Goal: Task Accomplishment & Management: Use online tool/utility

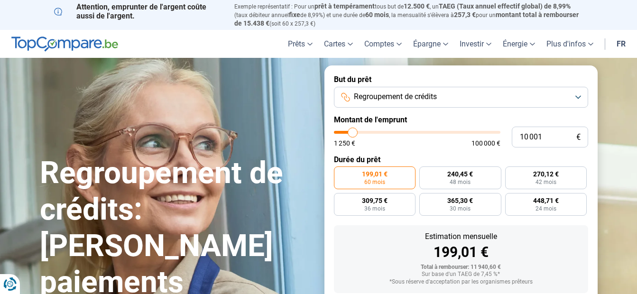
type input "8 750"
type input "8750"
type input "9 000"
type input "9000"
type input "9 750"
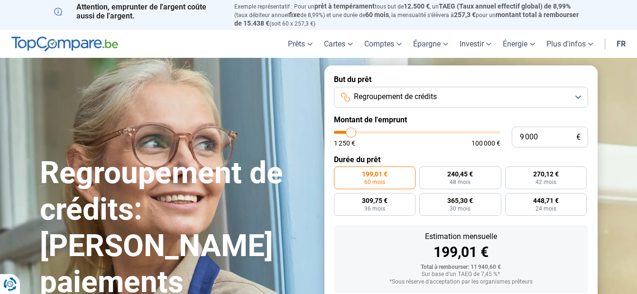
type input "9750"
type input "10 500"
type input "10500"
type input "11 750"
type input "11750"
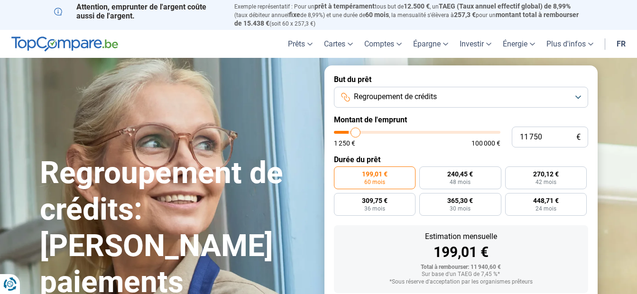
type input "14 000"
type input "14000"
type input "16 250"
type input "16250"
type input "20 250"
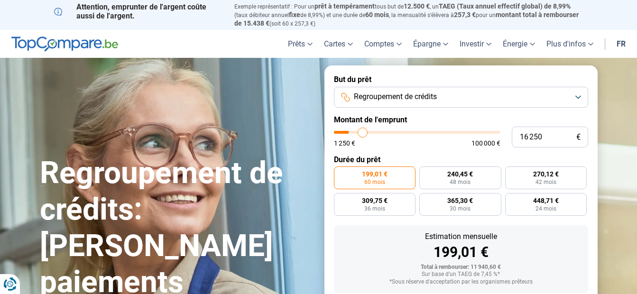
type input "20250"
type input "24 750"
type input "24750"
type input "29 750"
type input "29750"
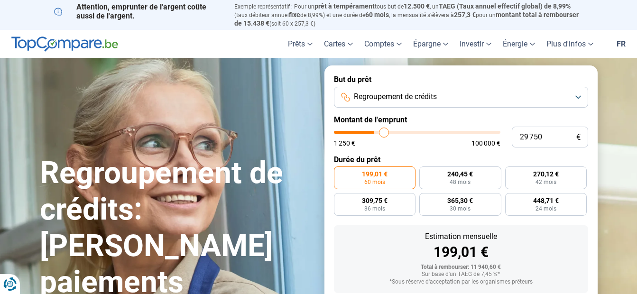
type input "36 500"
type input "36500"
type input "40 250"
type input "40250"
type input "43 750"
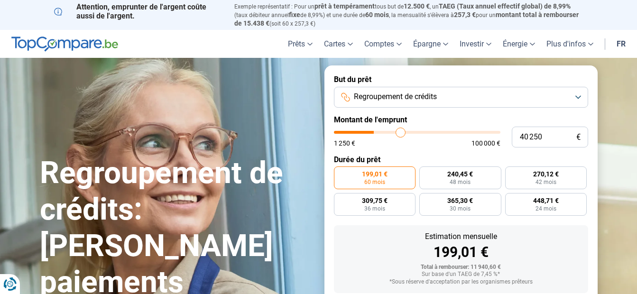
type input "43750"
type input "47 250"
type input "47250"
type input "50 500"
type input "50500"
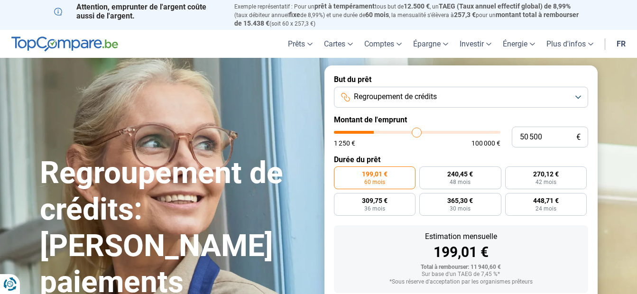
type input "52 500"
type input "52500"
type input "54 750"
type input "54750"
type input "57 000"
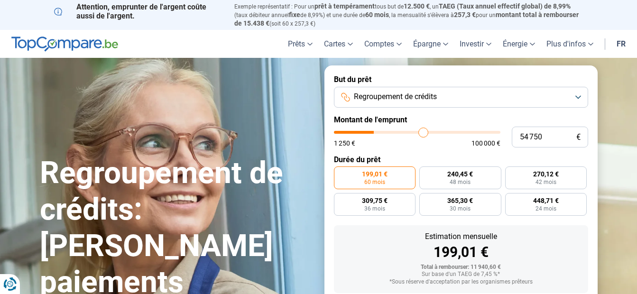
type input "57000"
type input "59 000"
type input "59000"
type input "60 500"
type input "60500"
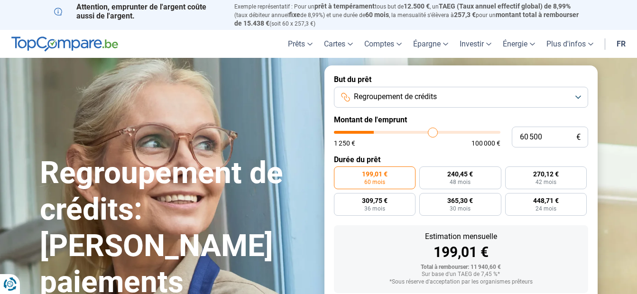
type input "62 250"
type input "62250"
type input "64 750"
type input "64750"
type input "67 750"
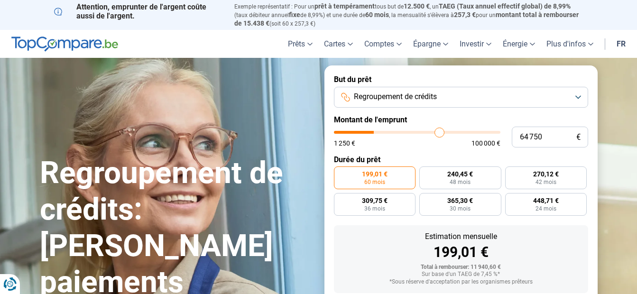
type input "67750"
type input "70 250"
type input "70250"
type input "72 500"
type input "72500"
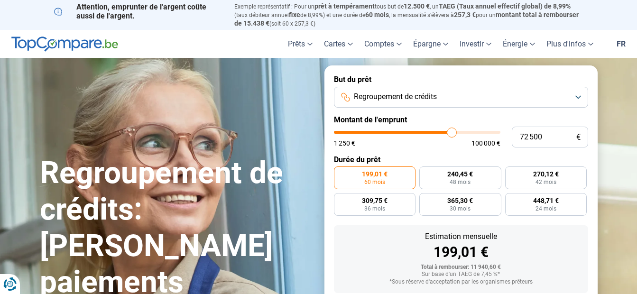
type input "75 750"
type input "75750"
type input "77 750"
type input "77750"
type input "80 000"
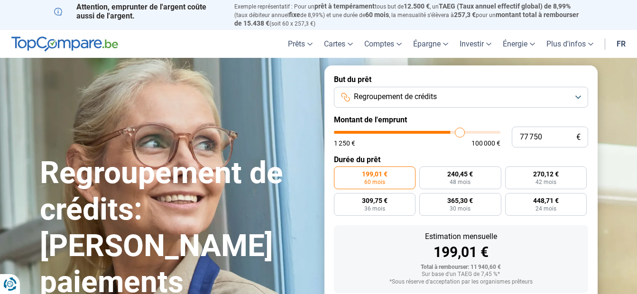
type input "80000"
type input "82 500"
type input "82500"
type input "85 000"
type input "85000"
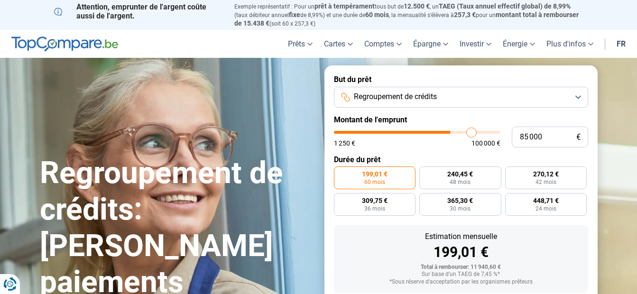
type input "87 250"
type input "87250"
type input "89 500"
type input "89500"
type input "90 500"
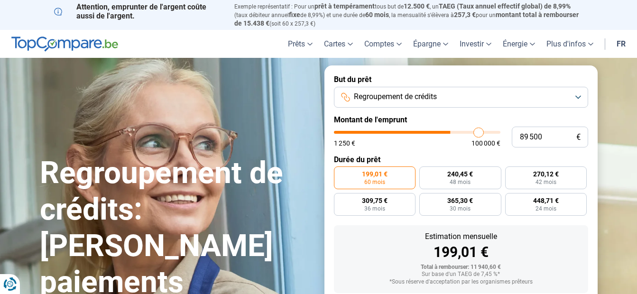
type input "90500"
type input "91 750"
type input "91750"
type input "94 000"
type input "94000"
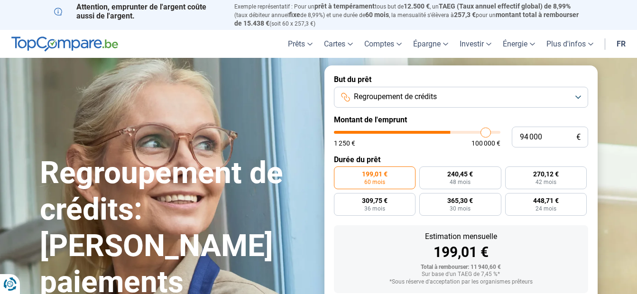
type input "95 000"
type input "95000"
type input "96 000"
type input "96000"
type input "97 500"
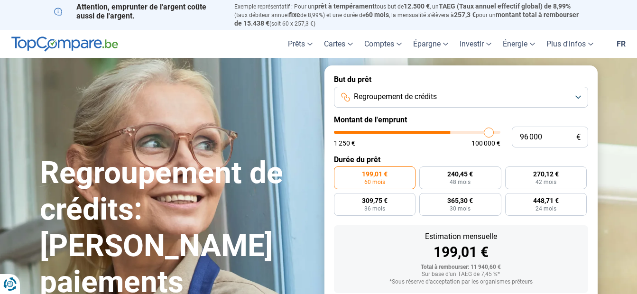
type input "97500"
type input "98 750"
type input "98750"
type input "99 250"
type input "99250"
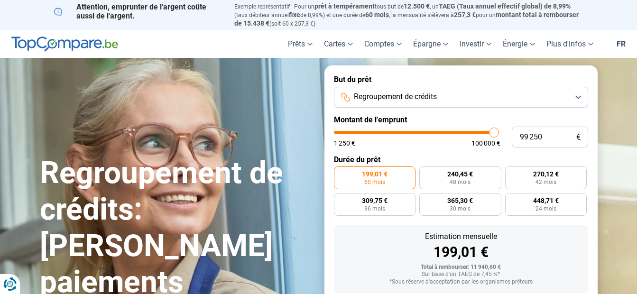
type input "100 000"
drag, startPoint x: 351, startPoint y: 133, endPoint x: 509, endPoint y: 129, distance: 159.0
type input "100000"
click at [500, 131] on input "range" at bounding box center [417, 132] width 166 height 3
radio input "false"
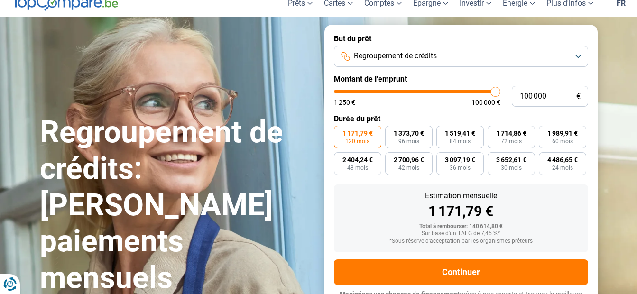
scroll to position [54, 0]
